Goal: Transaction & Acquisition: Purchase product/service

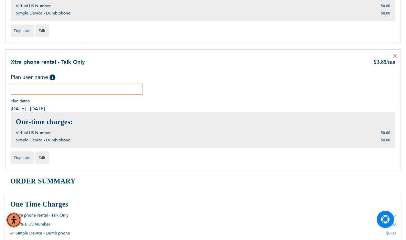
scroll to position [803, 0]
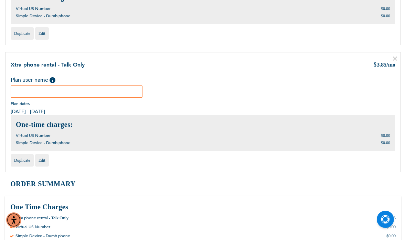
click at [395, 56] on icon at bounding box center [395, 58] width 4 height 4
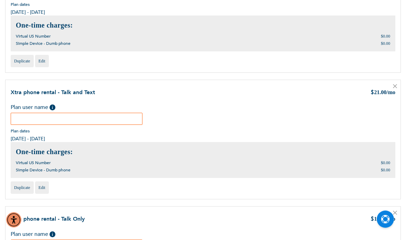
scroll to position [395, 0]
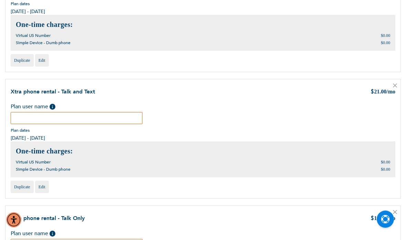
click at [401, 80] on div "Xtra phone rental - Talk and Text $ 21.00 /mo Plan user name Help Plan dates $0…" at bounding box center [203, 139] width 396 height 120
click at [396, 85] on icon at bounding box center [395, 85] width 3 height 3
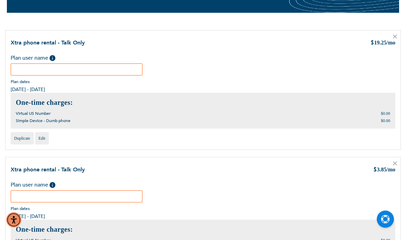
scroll to position [64, 0]
click at [396, 165] on icon at bounding box center [395, 163] width 4 height 4
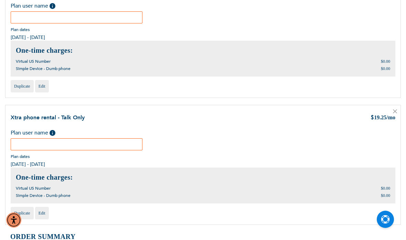
scroll to position [243, 0]
click at [396, 108] on link at bounding box center [395, 111] width 4 height 7
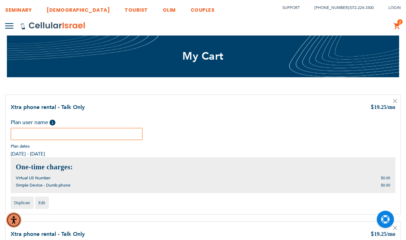
click at [397, 99] on icon at bounding box center [395, 101] width 4 height 4
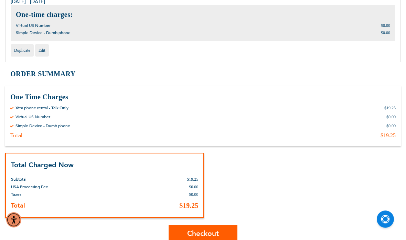
scroll to position [152, 0]
click at [210, 237] on span "Checkout" at bounding box center [203, 233] width 32 height 10
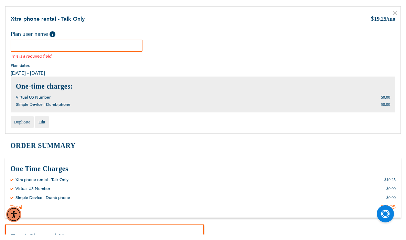
scroll to position [76, 0]
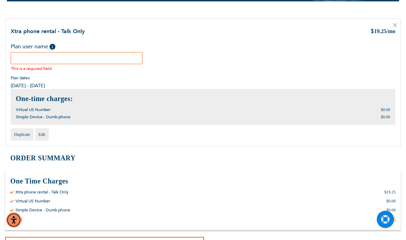
click at [245, 66] on div "Plan user name Help Please fill in the students name. If plan user is not a stu…" at bounding box center [203, 57] width 385 height 29
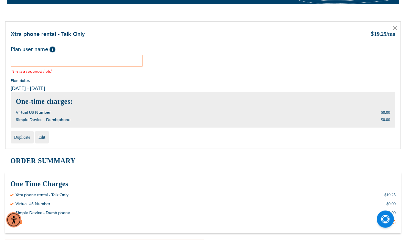
scroll to position [72, 0]
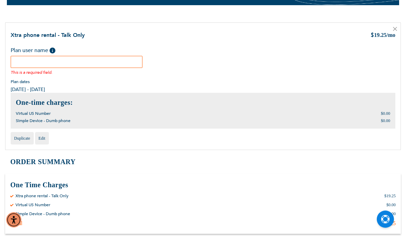
click at [111, 61] on input "text" at bounding box center [77, 62] width 132 height 12
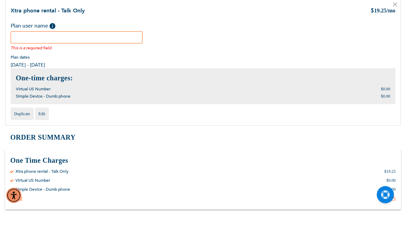
click at [210, 47] on div "Plan user name Help Please fill in the students name. If plan user is not a stu…" at bounding box center [203, 61] width 385 height 29
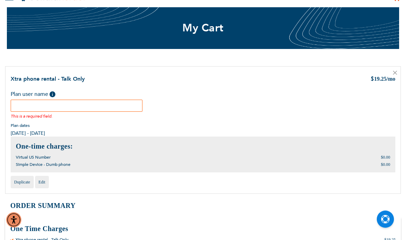
scroll to position [28, 0]
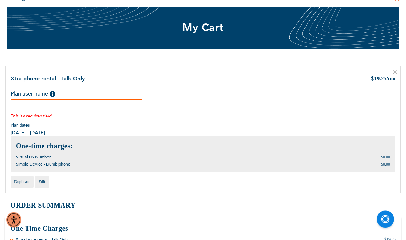
click at [61, 106] on input "text" at bounding box center [77, 106] width 132 height 12
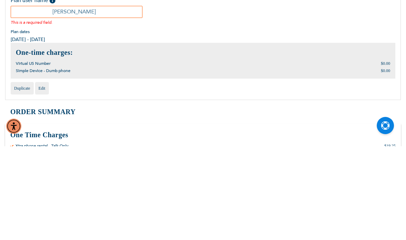
type input "Avrham globerman"
click at [203, 123] on div "Plan dates 09/22/2025 - 09/26/2025" at bounding box center [203, 130] width 385 height 14
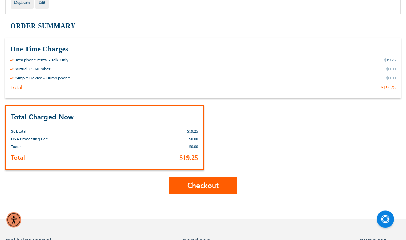
scroll to position [207, 0]
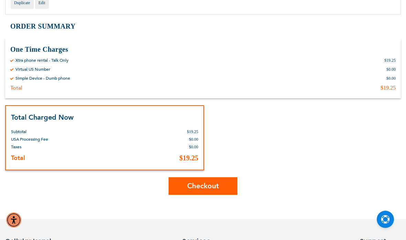
click at [208, 184] on span "Checkout" at bounding box center [203, 186] width 32 height 10
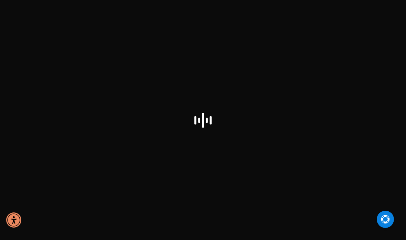
select select "US"
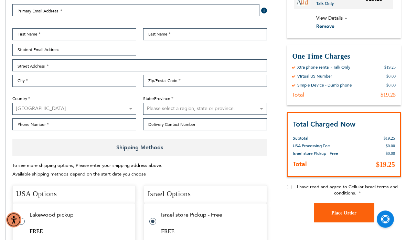
scroll to position [141, 0]
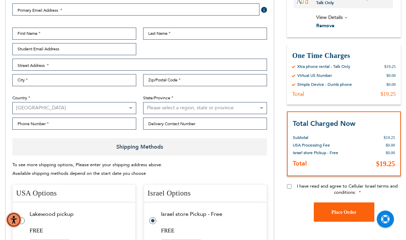
click at [23, 214] on tr "Lakewood pickup FREE Estimated by Sep 21st, 2025" at bounding box center [73, 231] width 123 height 56
radio input "true"
radio input "false"
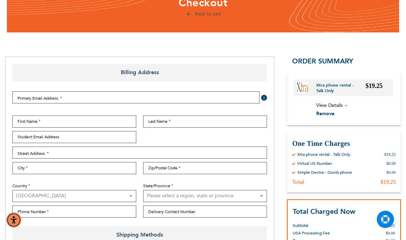
scroll to position [0, 0]
